Goal: Task Accomplishment & Management: Use online tool/utility

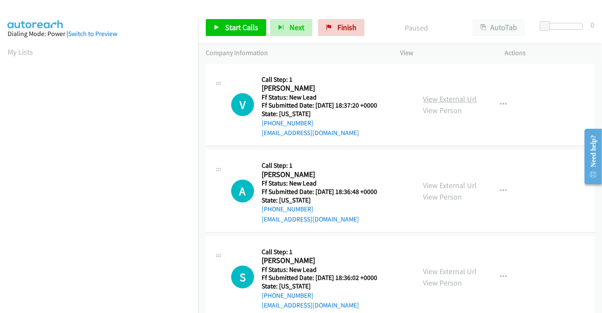
click at [447, 97] on link "View External Url" at bounding box center [450, 99] width 54 height 10
click at [449, 187] on link "View External Url" at bounding box center [450, 185] width 54 height 10
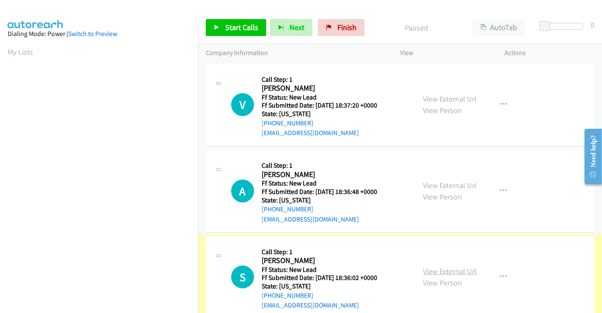
click at [446, 272] on link "View External Url" at bounding box center [450, 271] width 54 height 10
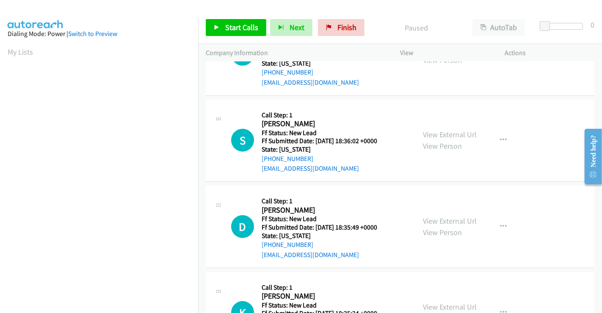
scroll to position [190, 0]
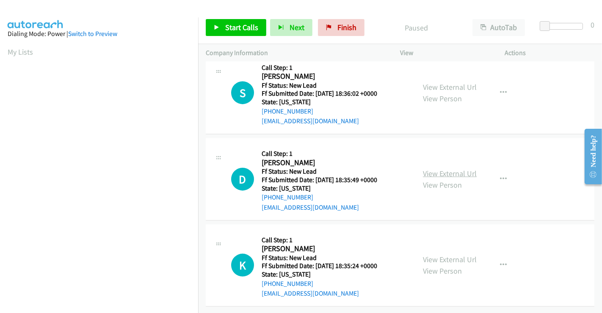
click at [441, 168] on link "View External Url" at bounding box center [450, 173] width 54 height 10
click at [428, 255] on link "View External Url" at bounding box center [450, 259] width 54 height 10
click at [248, 23] on span "Start Calls" at bounding box center [241, 27] width 33 height 10
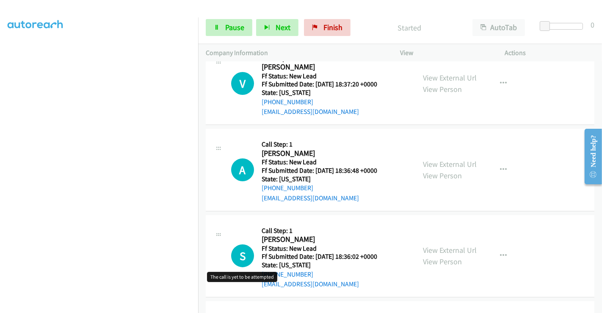
scroll to position [0, 0]
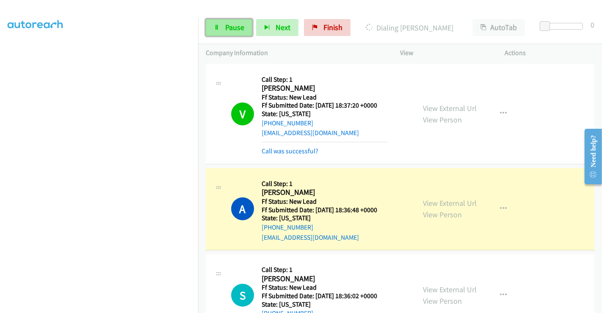
click at [233, 25] on span "Pause" at bounding box center [234, 27] width 19 height 10
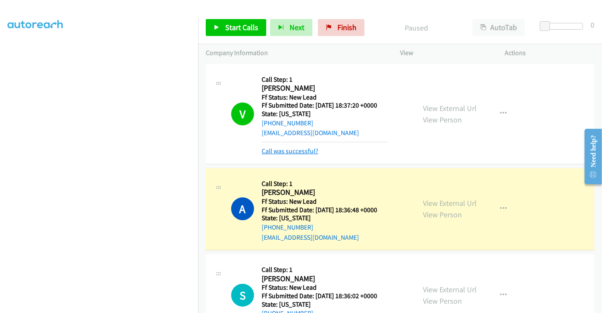
click at [301, 148] on link "Call was successful?" at bounding box center [290, 151] width 57 height 8
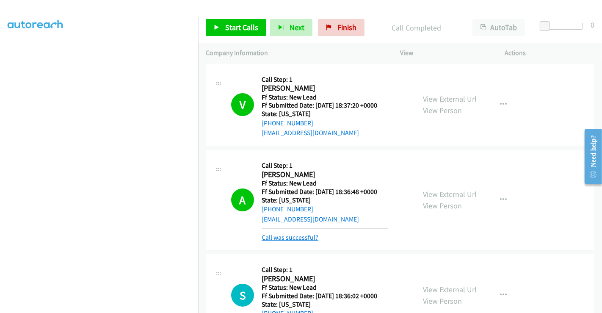
click at [303, 237] on link "Call was successful?" at bounding box center [290, 237] width 57 height 8
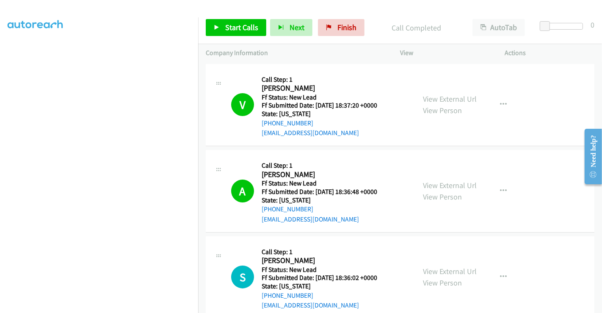
click at [224, 19] on div "Start Calls Pause Next Finish Call Completed AutoTab AutoTab 0" at bounding box center [400, 27] width 404 height 33
click at [225, 26] on span "Start Calls" at bounding box center [241, 27] width 33 height 10
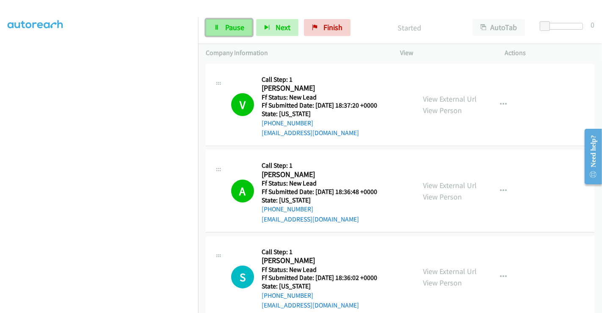
click at [229, 27] on span "Pause" at bounding box center [234, 27] width 19 height 10
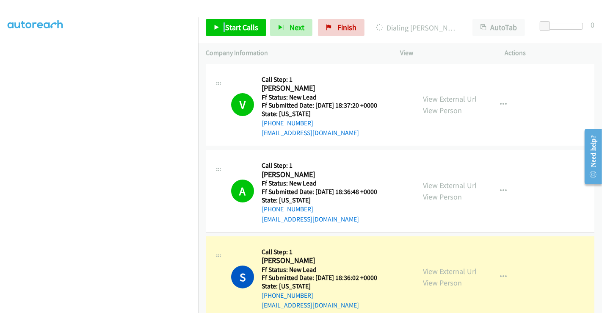
scroll to position [141, 0]
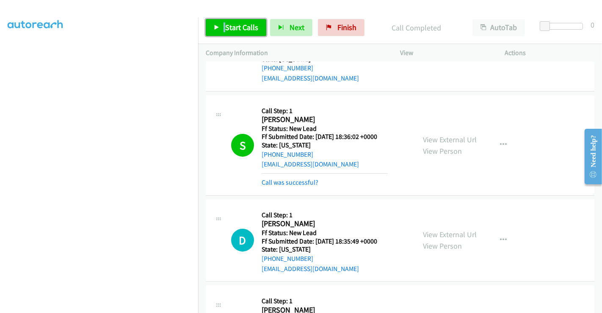
click at [240, 28] on span "Start Calls" at bounding box center [241, 27] width 33 height 10
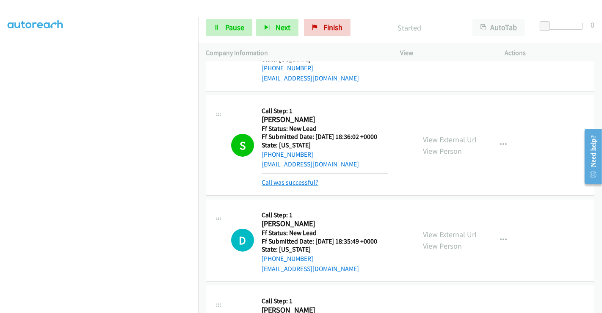
click at [297, 182] on link "Call was successful?" at bounding box center [290, 182] width 57 height 8
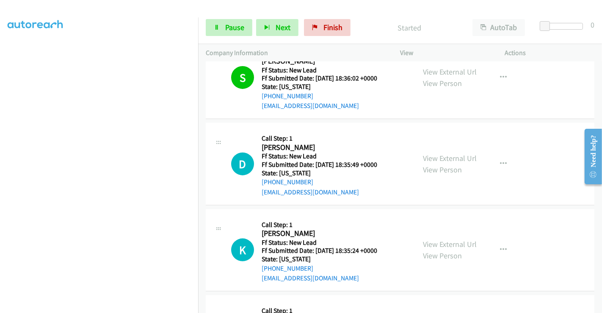
scroll to position [188, 0]
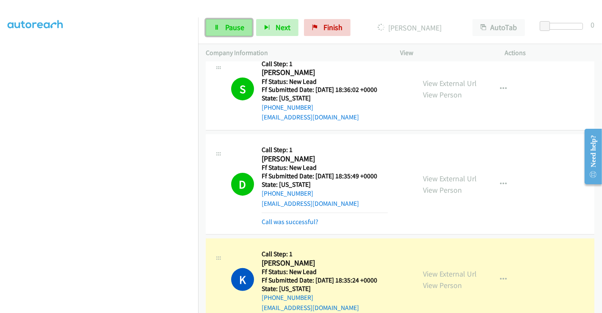
click at [231, 29] on span "Pause" at bounding box center [234, 27] width 19 height 10
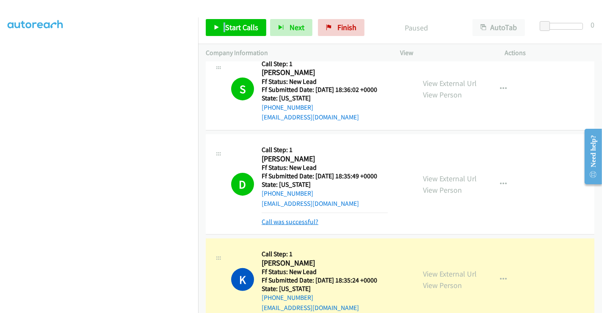
click at [297, 222] on link "Call was successful?" at bounding box center [290, 222] width 57 height 8
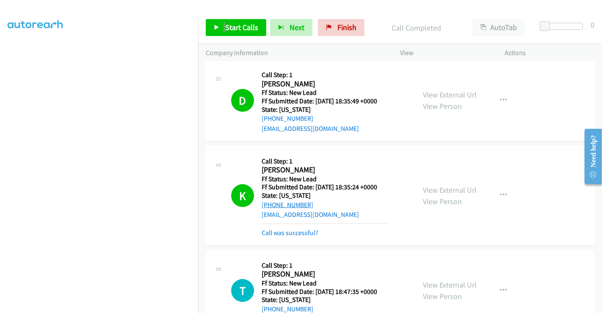
scroll to position [329, 0]
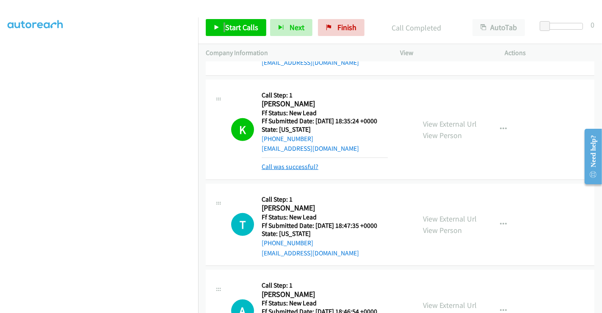
click at [297, 168] on link "Call was successful?" at bounding box center [290, 167] width 57 height 8
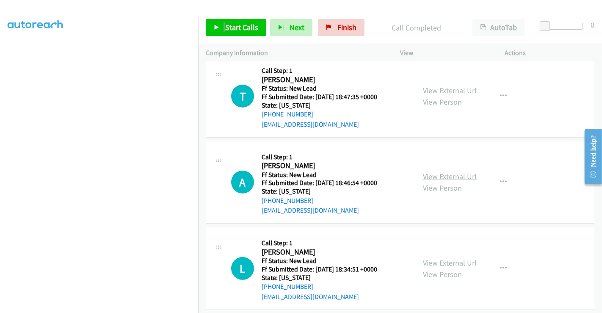
scroll to position [448, 0]
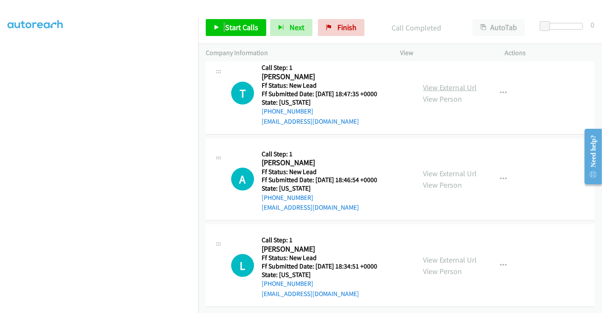
click at [434, 83] on link "View External Url" at bounding box center [450, 88] width 54 height 10
click at [435, 168] on link "View External Url" at bounding box center [450, 173] width 54 height 10
click at [439, 255] on link "View External Url" at bounding box center [450, 260] width 54 height 10
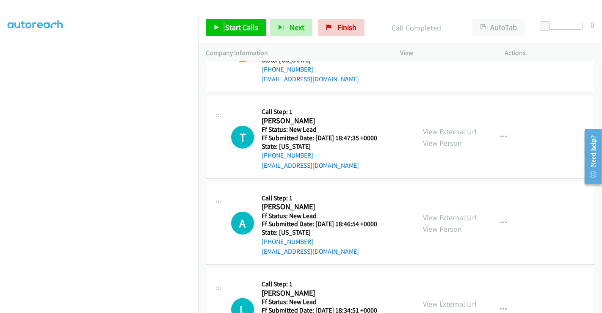
scroll to position [307, 0]
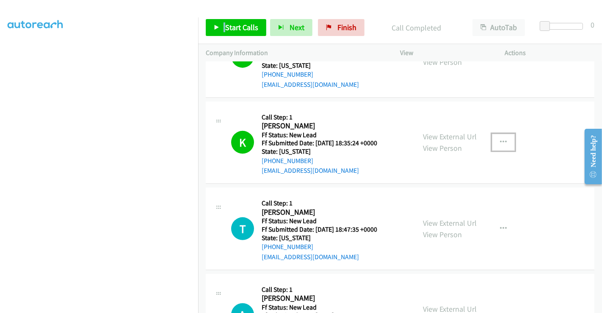
click at [495, 142] on button "button" at bounding box center [503, 142] width 23 height 17
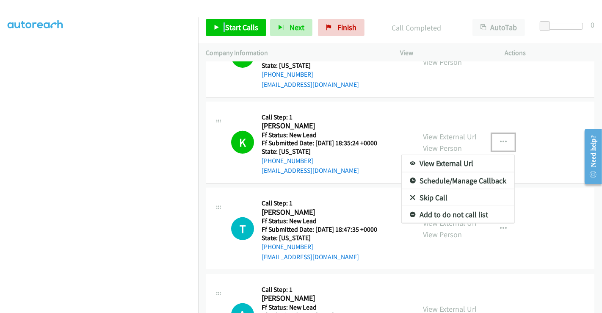
click at [437, 213] on link "Add to do not call list" at bounding box center [458, 214] width 113 height 17
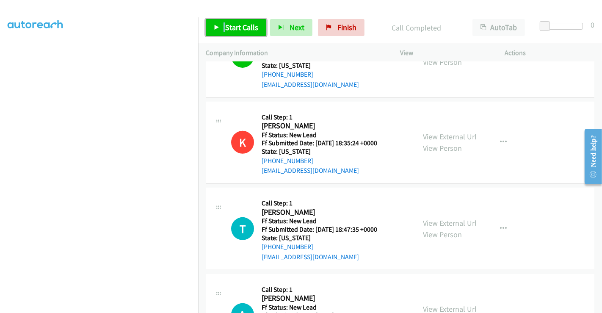
click at [238, 24] on span "Start Calls" at bounding box center [241, 27] width 33 height 10
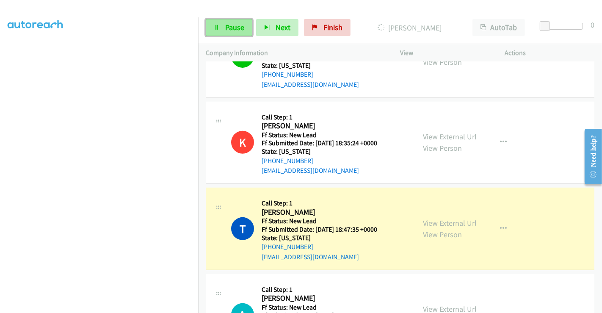
click at [229, 26] on span "Pause" at bounding box center [234, 27] width 19 height 10
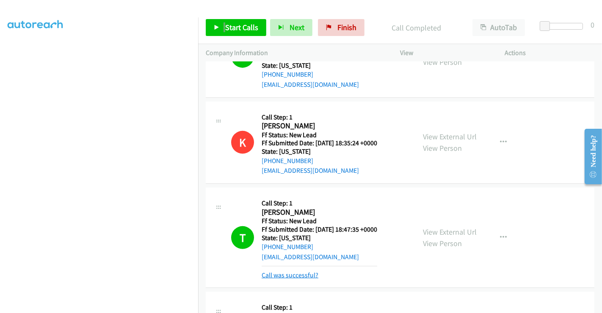
click at [296, 273] on link "Call was successful?" at bounding box center [290, 275] width 57 height 8
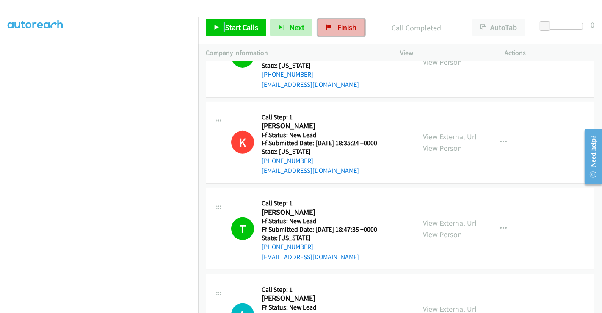
click at [337, 23] on span "Finish" at bounding box center [346, 27] width 19 height 10
